Goal: Use online tool/utility: Utilize a website feature to perform a specific function

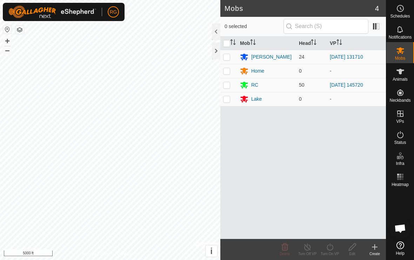
click at [217, 50] on div at bounding box center [216, 51] width 8 height 17
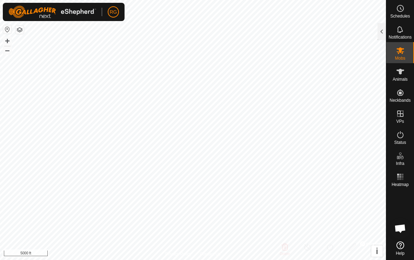
click at [384, 32] on div at bounding box center [382, 31] width 8 height 17
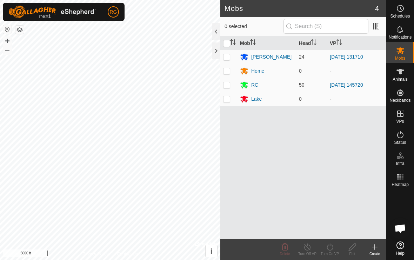
click at [226, 87] on p-checkbox at bounding box center [226, 85] width 7 height 6
checkbox input "true"
click at [214, 55] on div at bounding box center [216, 51] width 8 height 17
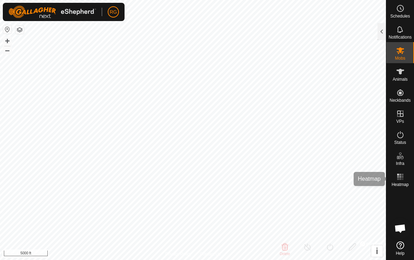
click at [406, 181] on es-heatmap-svg-icon at bounding box center [400, 176] width 13 height 11
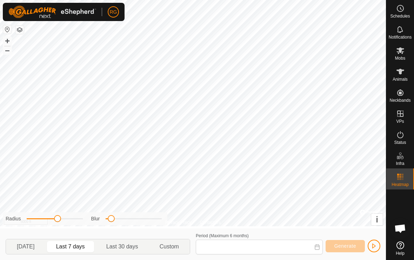
type input "[DATE] - [DATE]"
click at [349, 246] on span "Generate" at bounding box center [346, 246] width 22 height 6
